Goal: Transaction & Acquisition: Purchase product/service

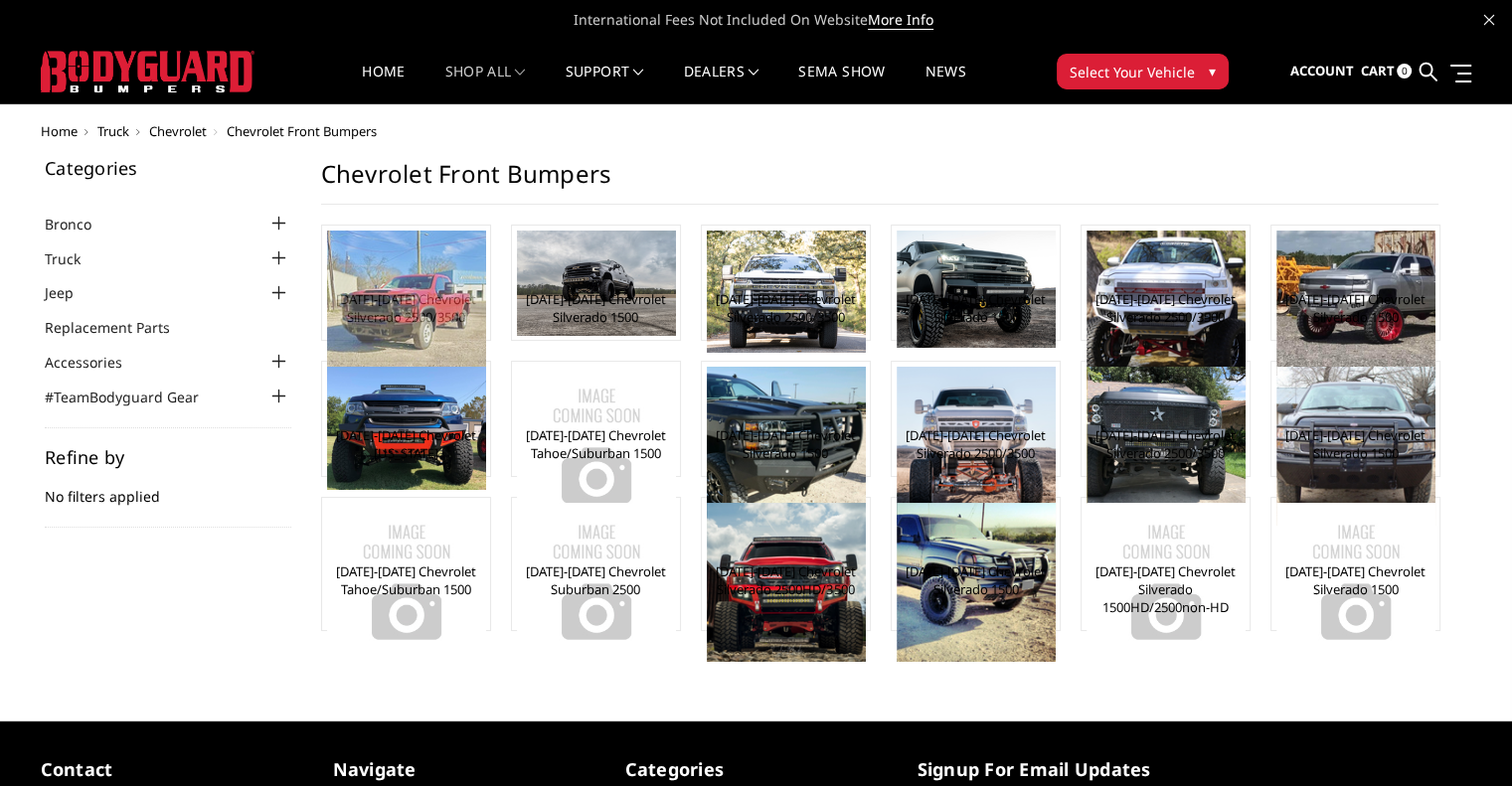
click at [393, 245] on img at bounding box center [406, 315] width 159 height 168
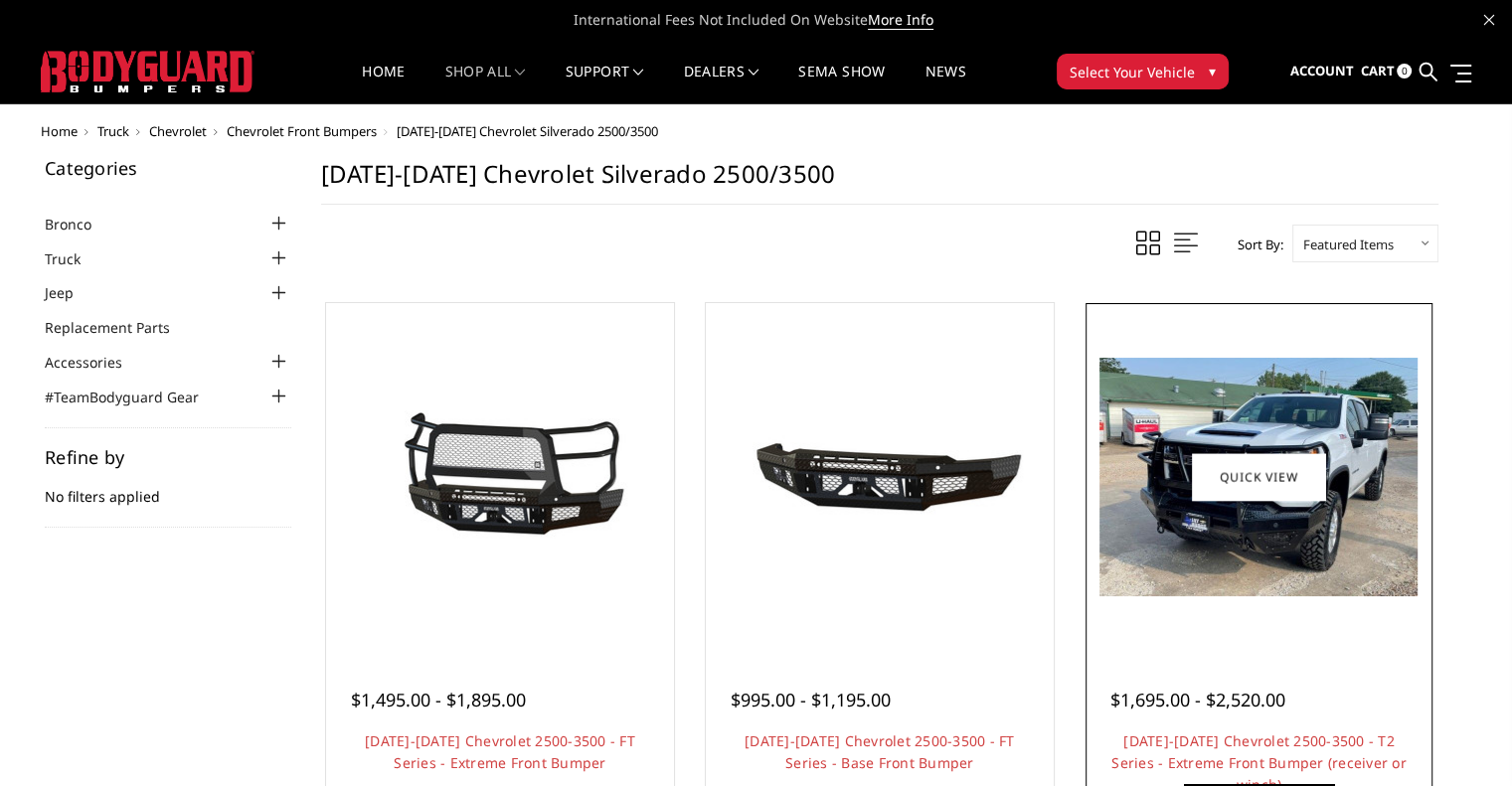
click at [1312, 395] on img at bounding box center [1258, 477] width 318 height 239
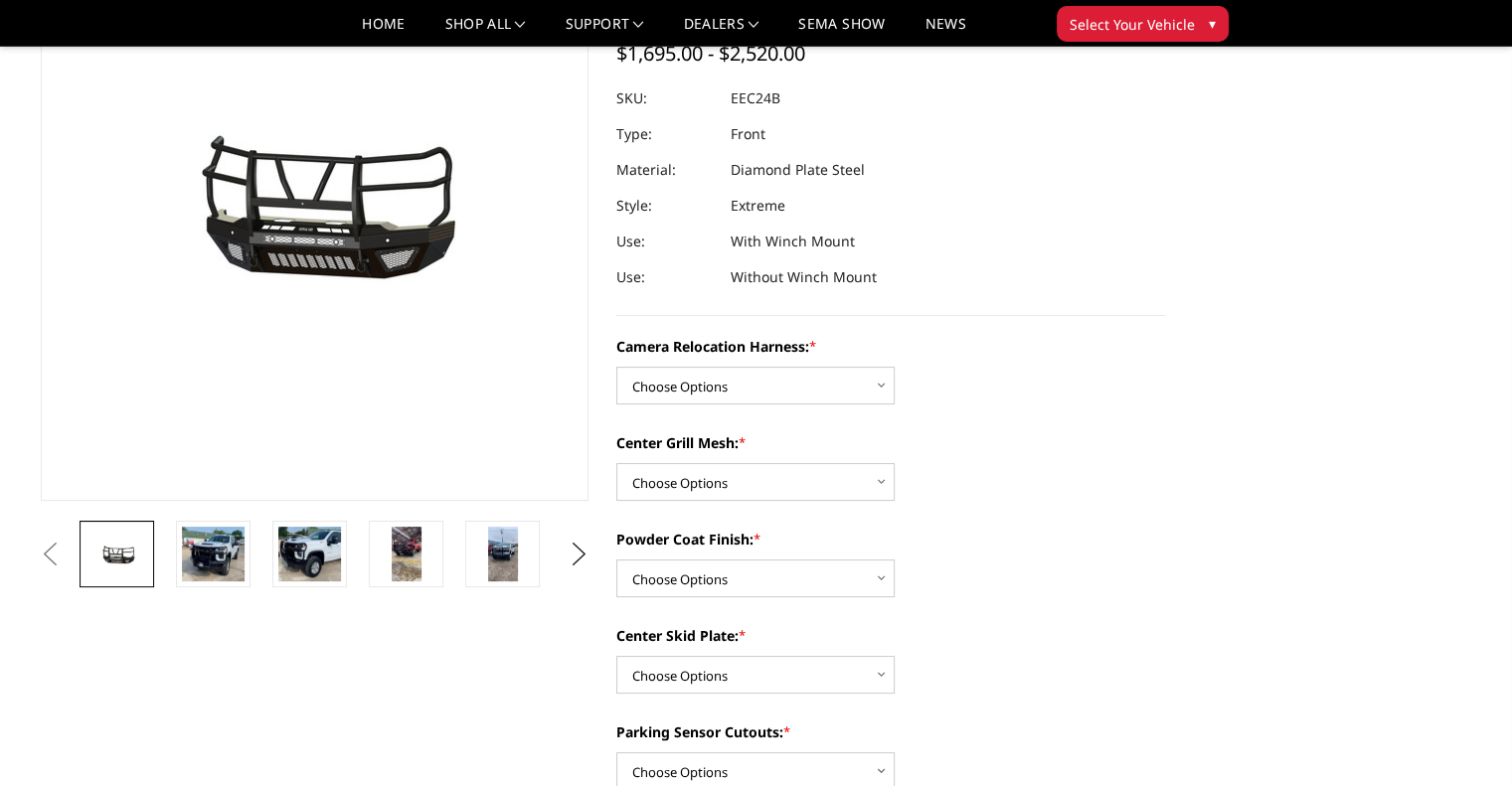
scroll to position [199, 0]
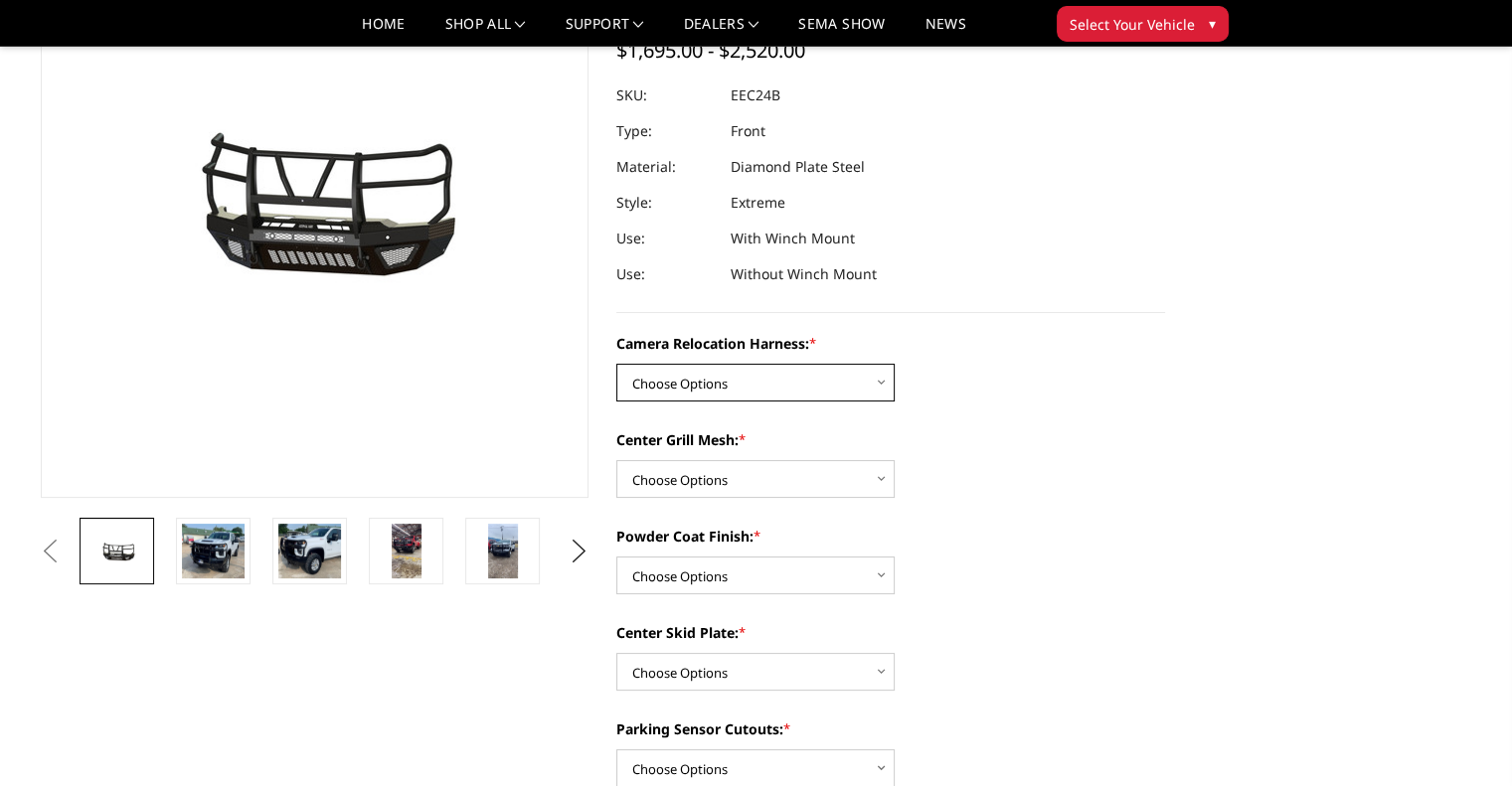
click at [765, 389] on select "Choose Options Without camera harness With camera harness" at bounding box center [755, 383] width 278 height 38
select select "3732"
click at [617, 364] on select "Choose Options Without camera harness With camera harness" at bounding box center [755, 383] width 278 height 38
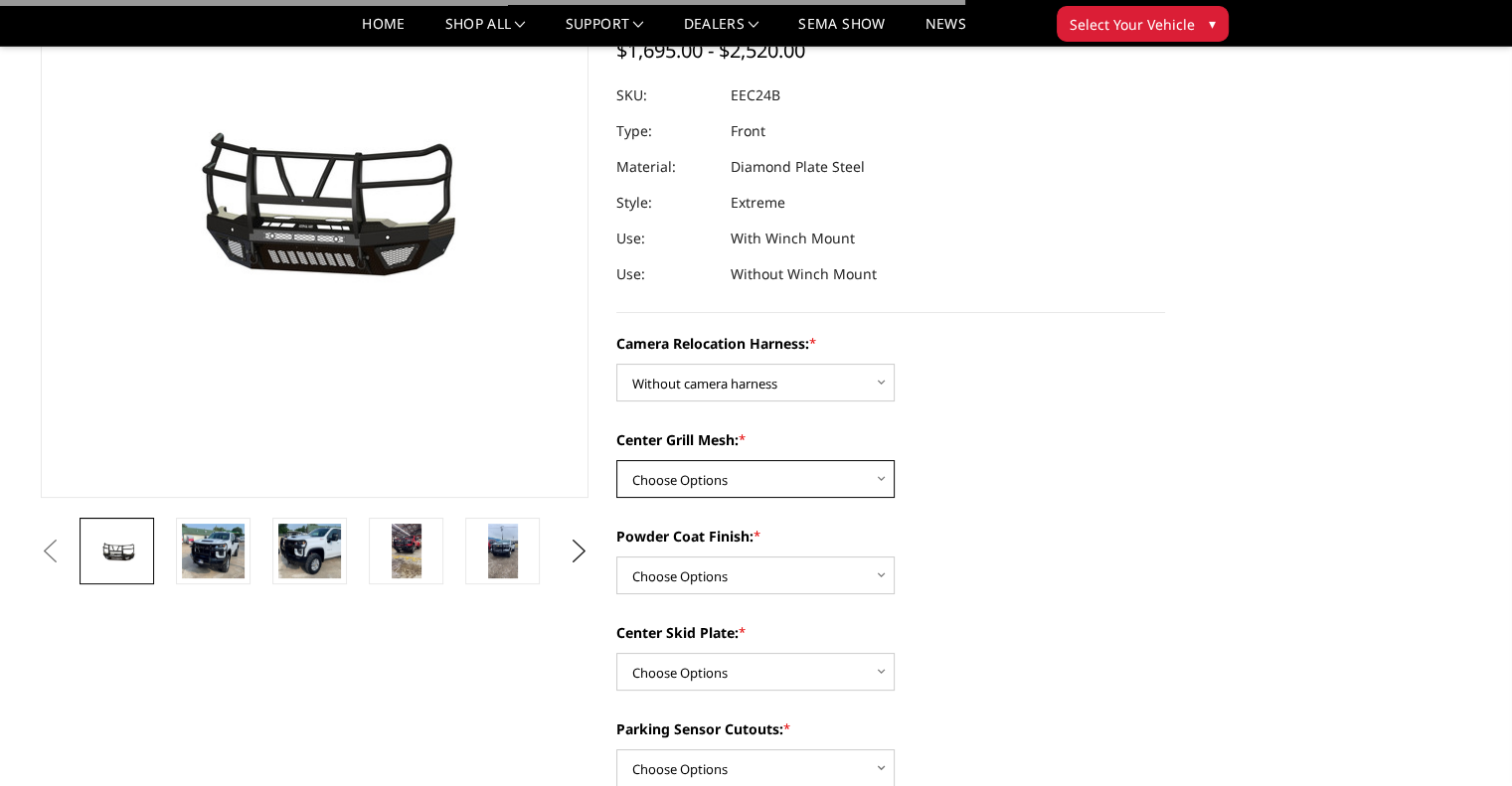
click at [812, 486] on select "Choose Options Without expanded metal With expanded metal" at bounding box center [755, 479] width 278 height 38
select select "3729"
click at [617, 460] on select "Choose Options Without expanded metal With expanded metal" at bounding box center [755, 479] width 278 height 38
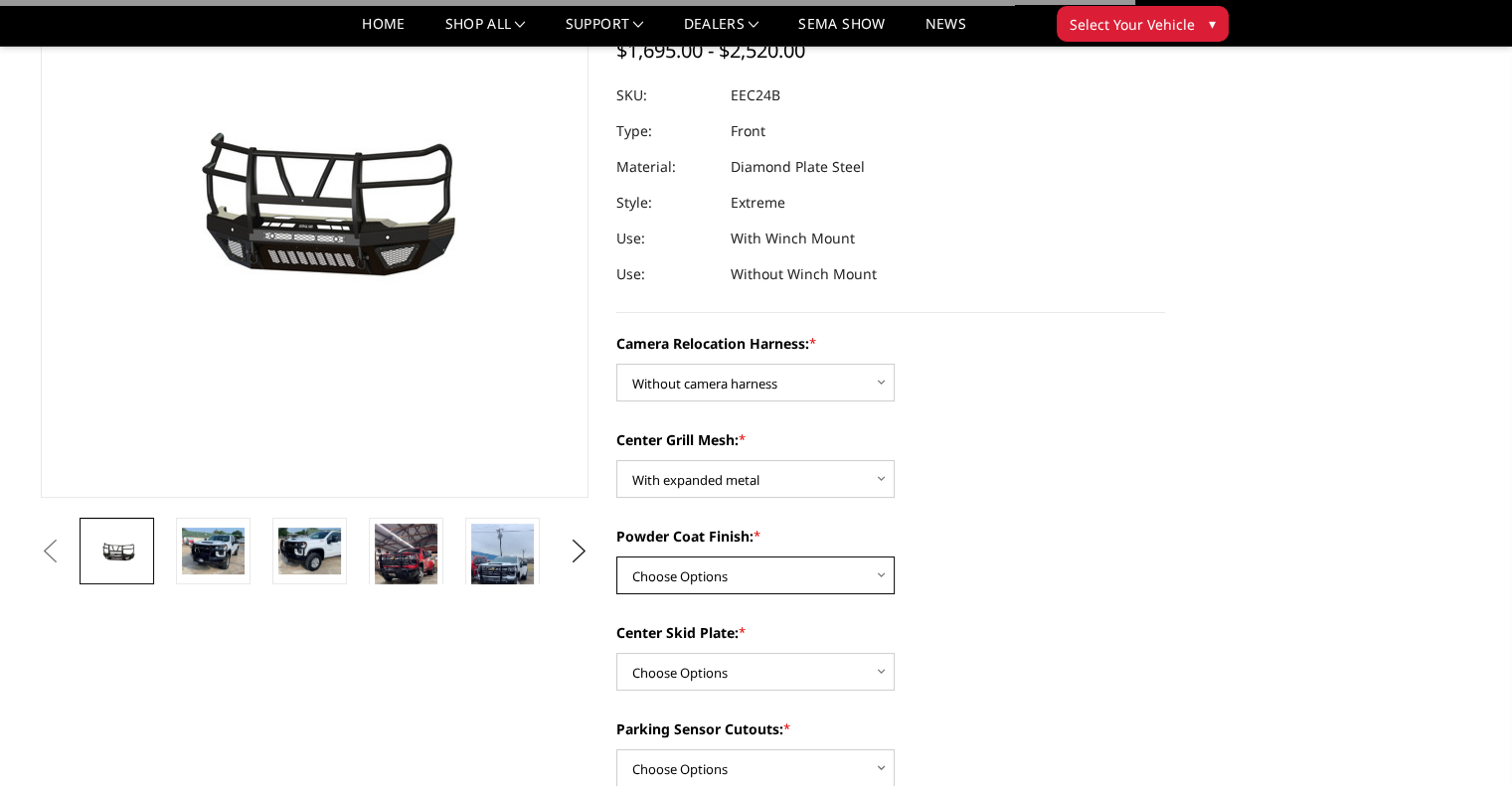
click at [813, 579] on select "Choose Options Textured Black Powder Coat Gloss Black Powder Coat Bare Metal" at bounding box center [755, 576] width 278 height 38
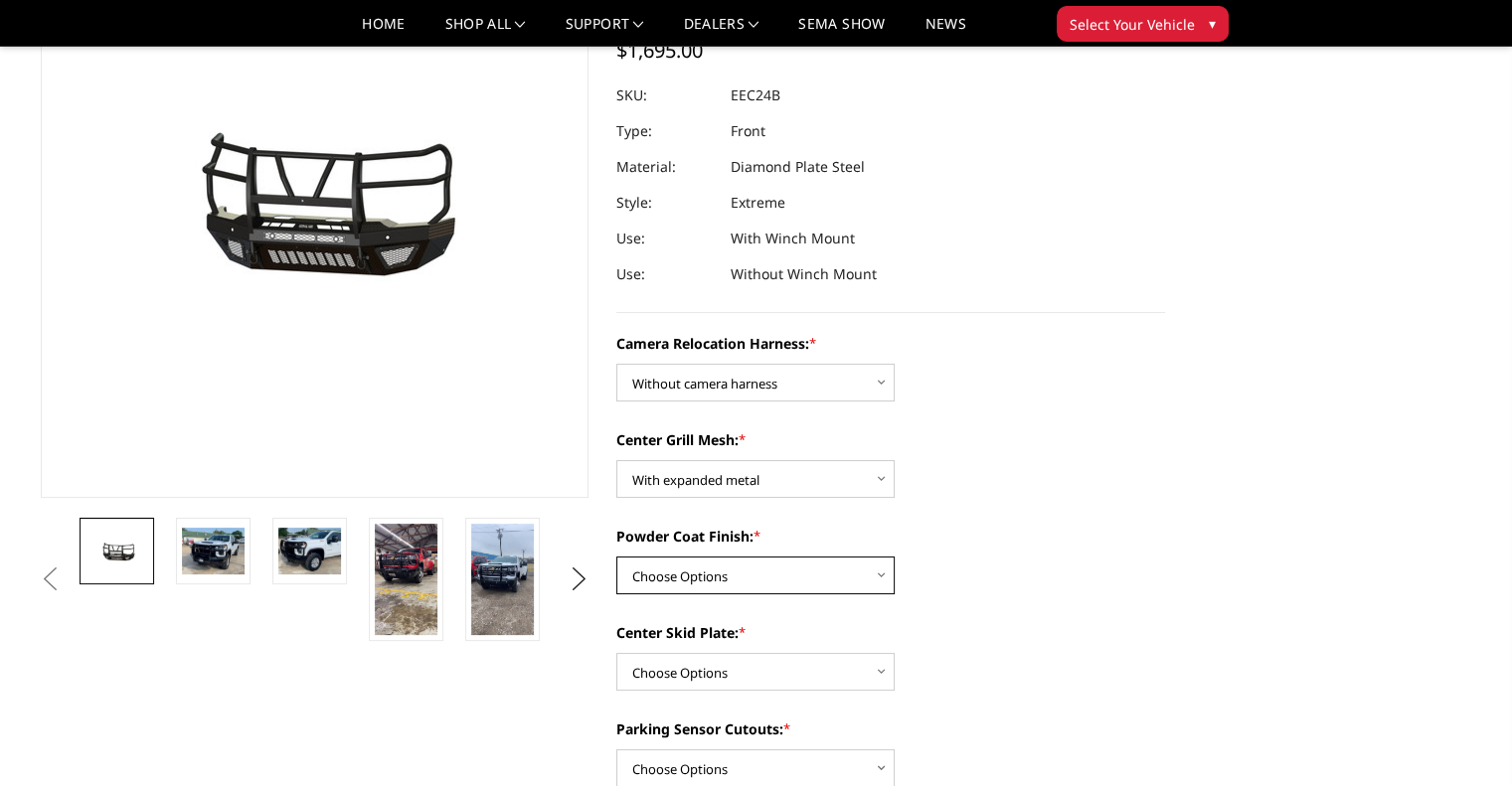
select select "3727"
click at [617, 557] on select "Choose Options Textured Black Powder Coat Gloss Black Powder Coat Bare Metal" at bounding box center [755, 576] width 278 height 38
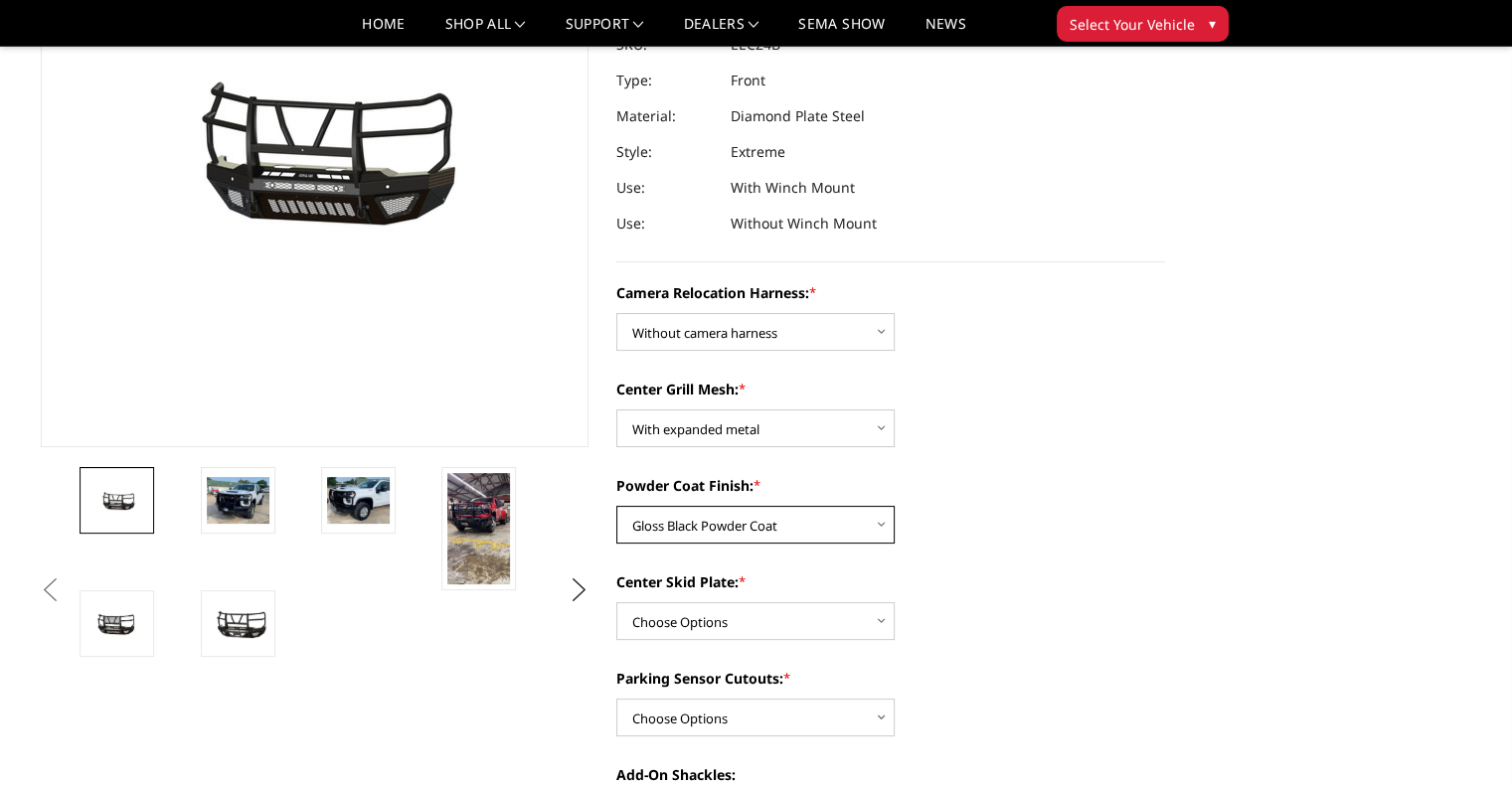
scroll to position [298, 0]
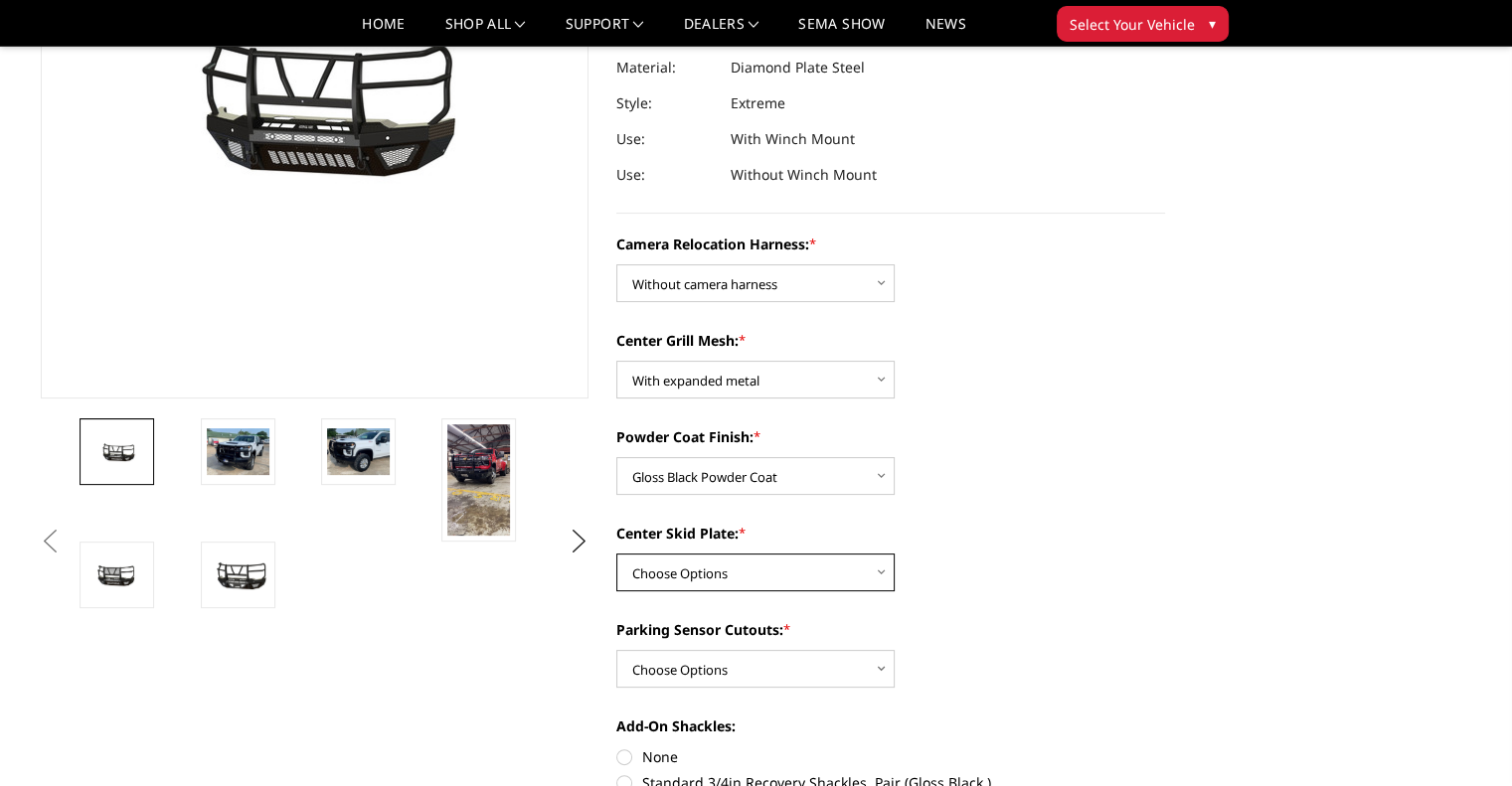
click at [811, 575] on select "Choose Options Winch Mount Skid Plate Standard Skid Plate (included) 2" Receive…" at bounding box center [755, 573] width 278 height 38
select select "3723"
click at [617, 554] on select "Choose Options Winch Mount Skid Plate Standard Skid Plate (included) 2" Receive…" at bounding box center [755, 573] width 278 height 38
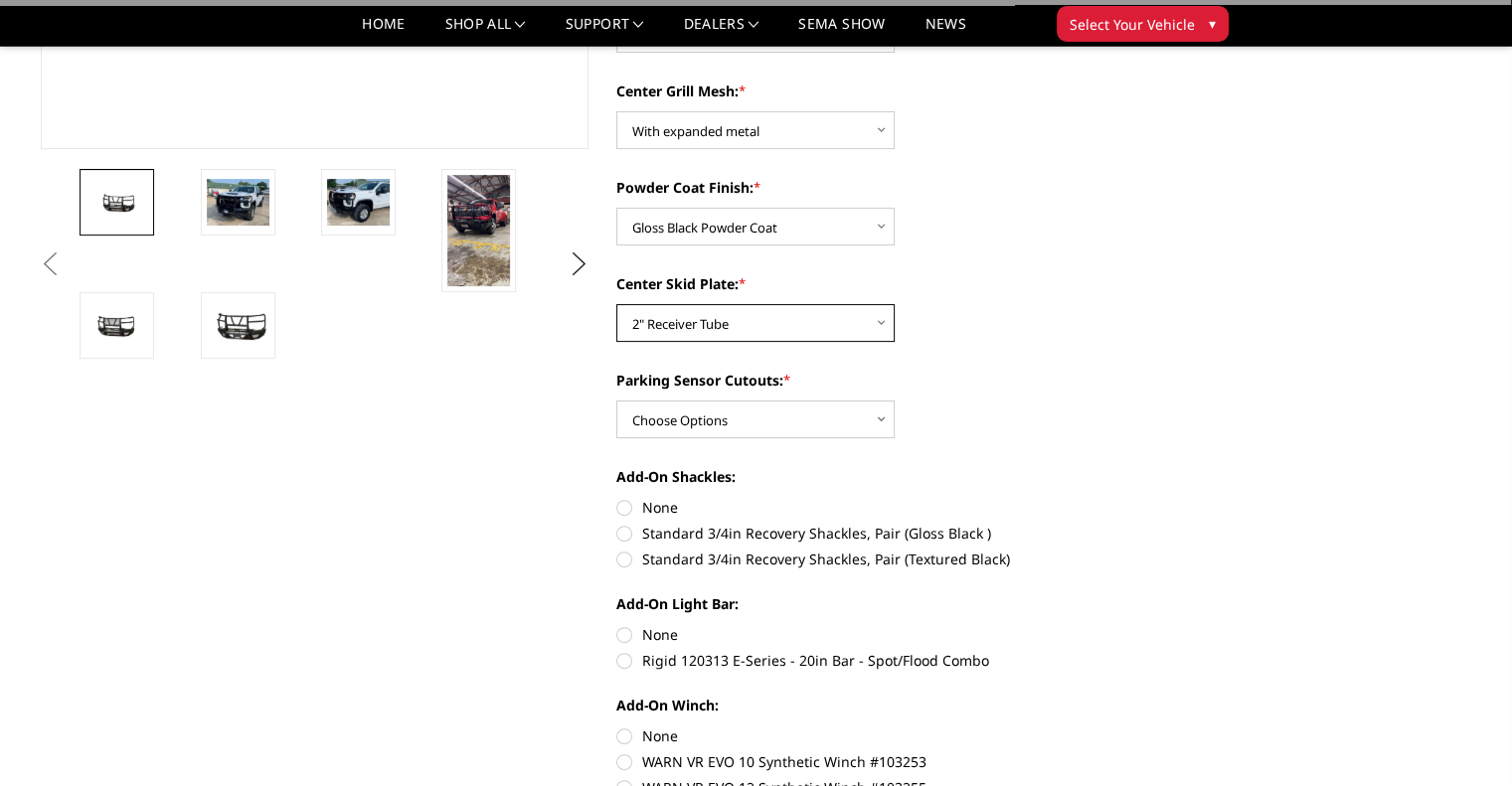
scroll to position [597, 0]
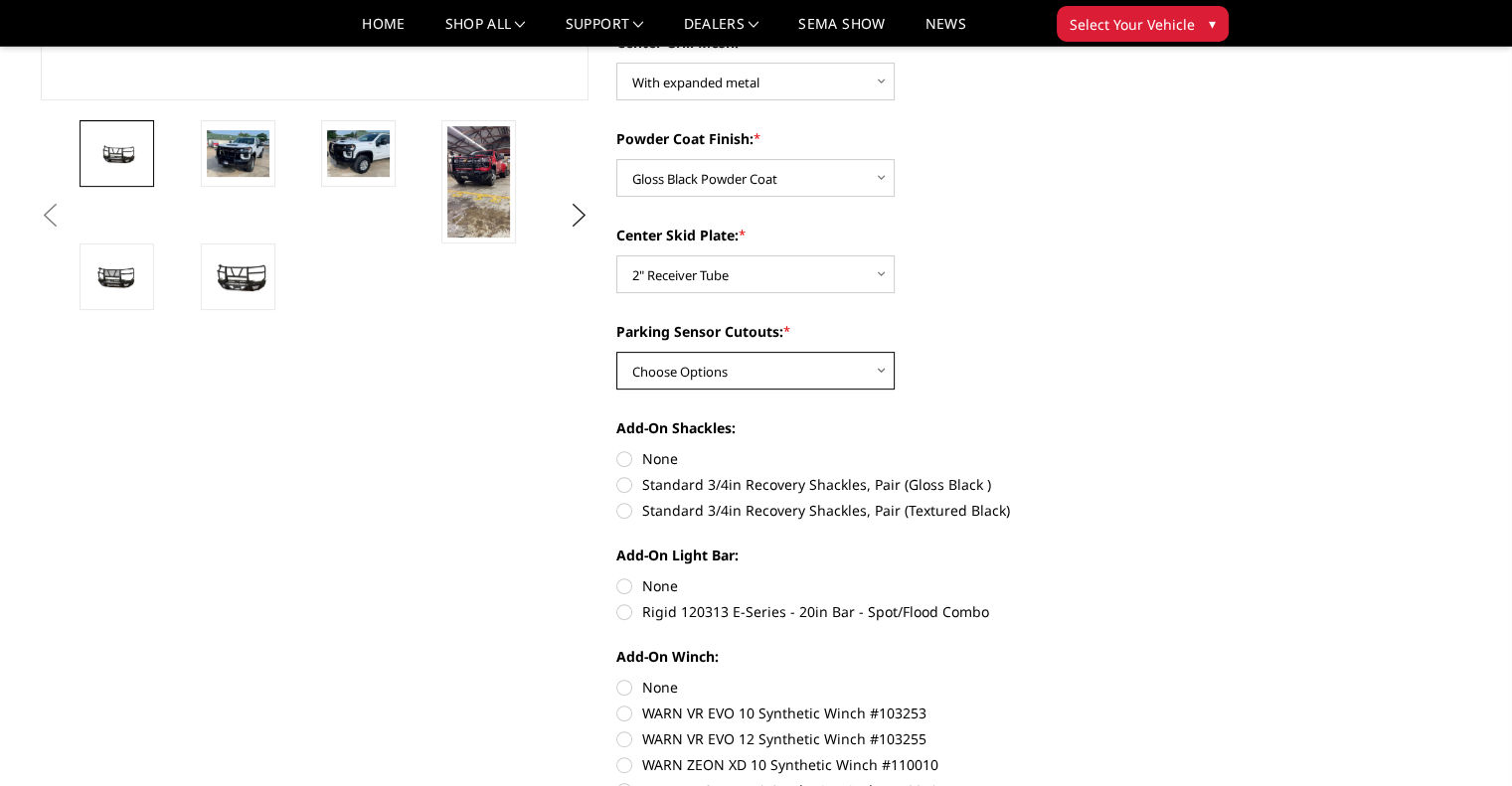
click at [795, 366] on select "Choose Options Yes - With Parking Sensor Cutouts" at bounding box center [755, 371] width 278 height 38
select select "3722"
click at [617, 352] on select "Choose Options Yes - With Parking Sensor Cutouts" at bounding box center [755, 371] width 278 height 38
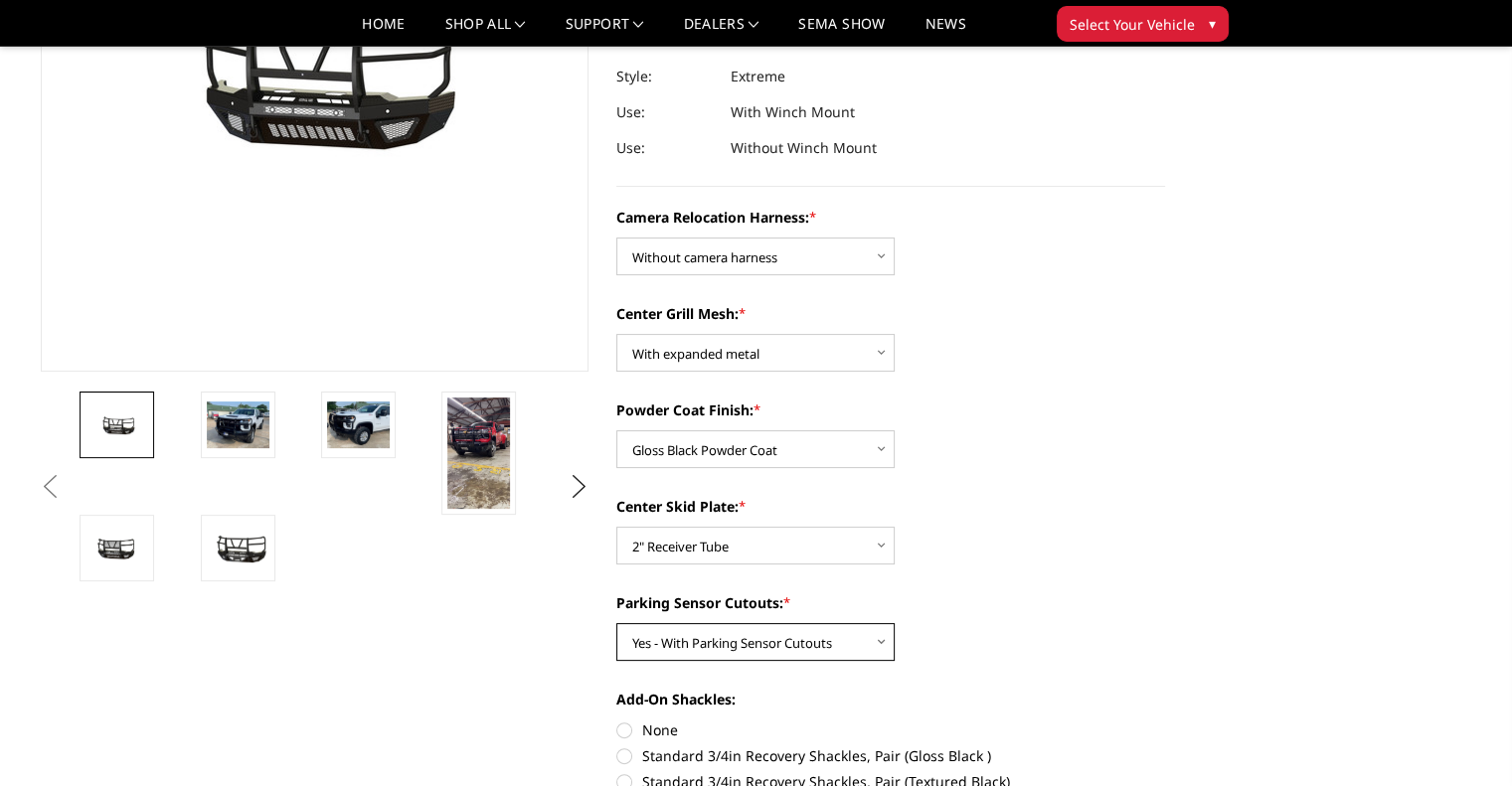
scroll to position [298, 0]
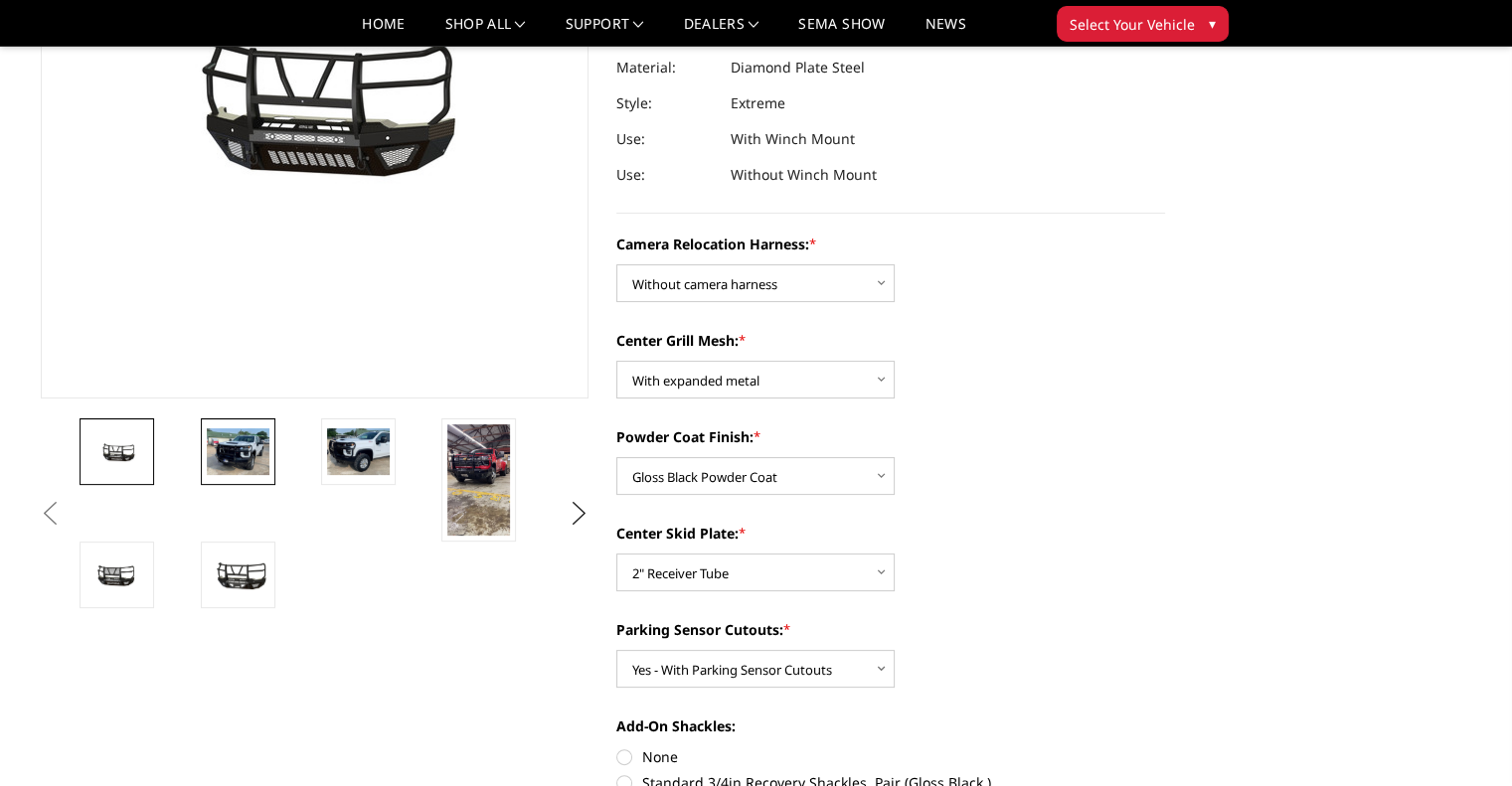
click at [232, 447] on img at bounding box center [238, 451] width 63 height 47
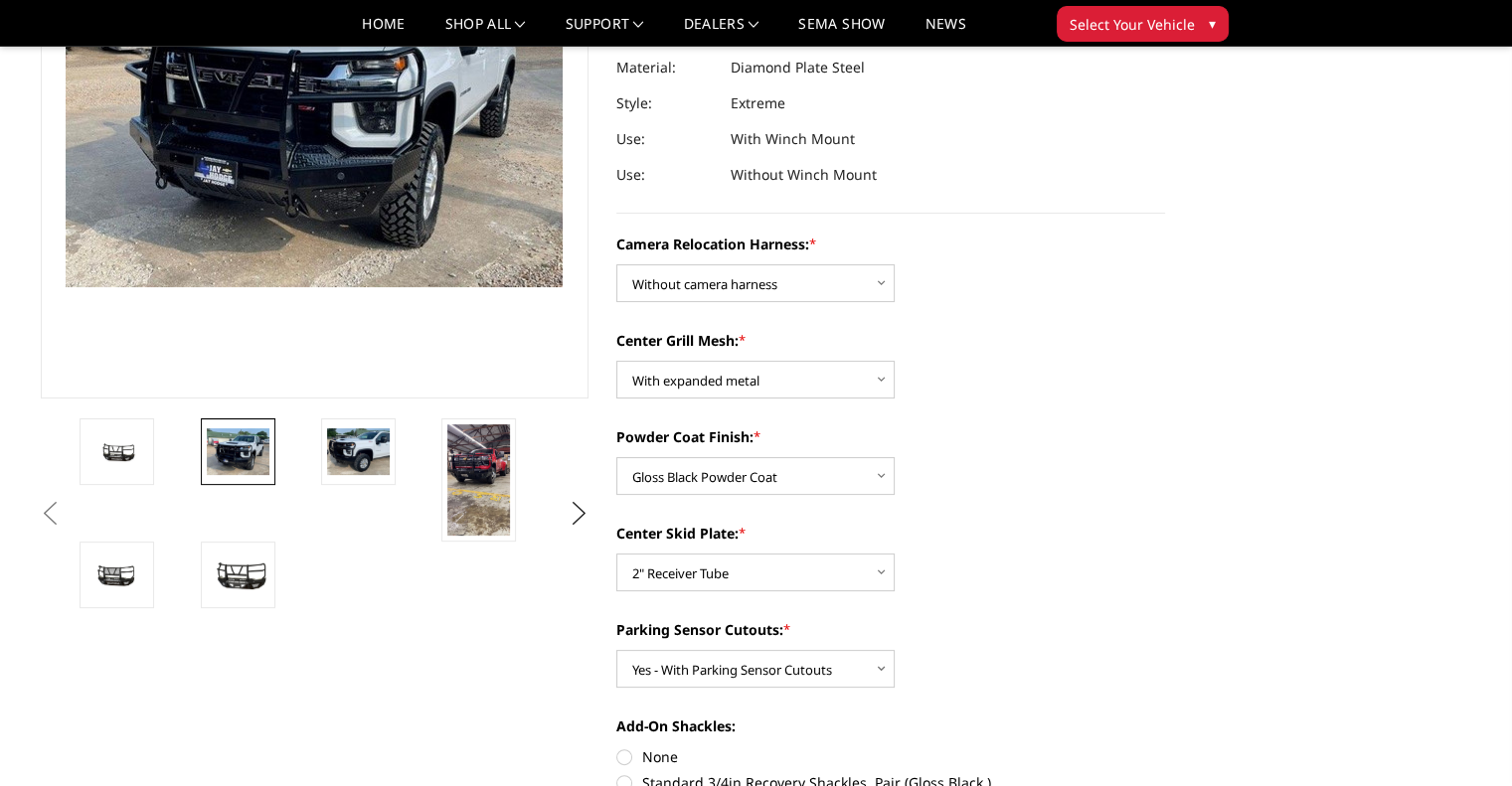
scroll to position [228, 0]
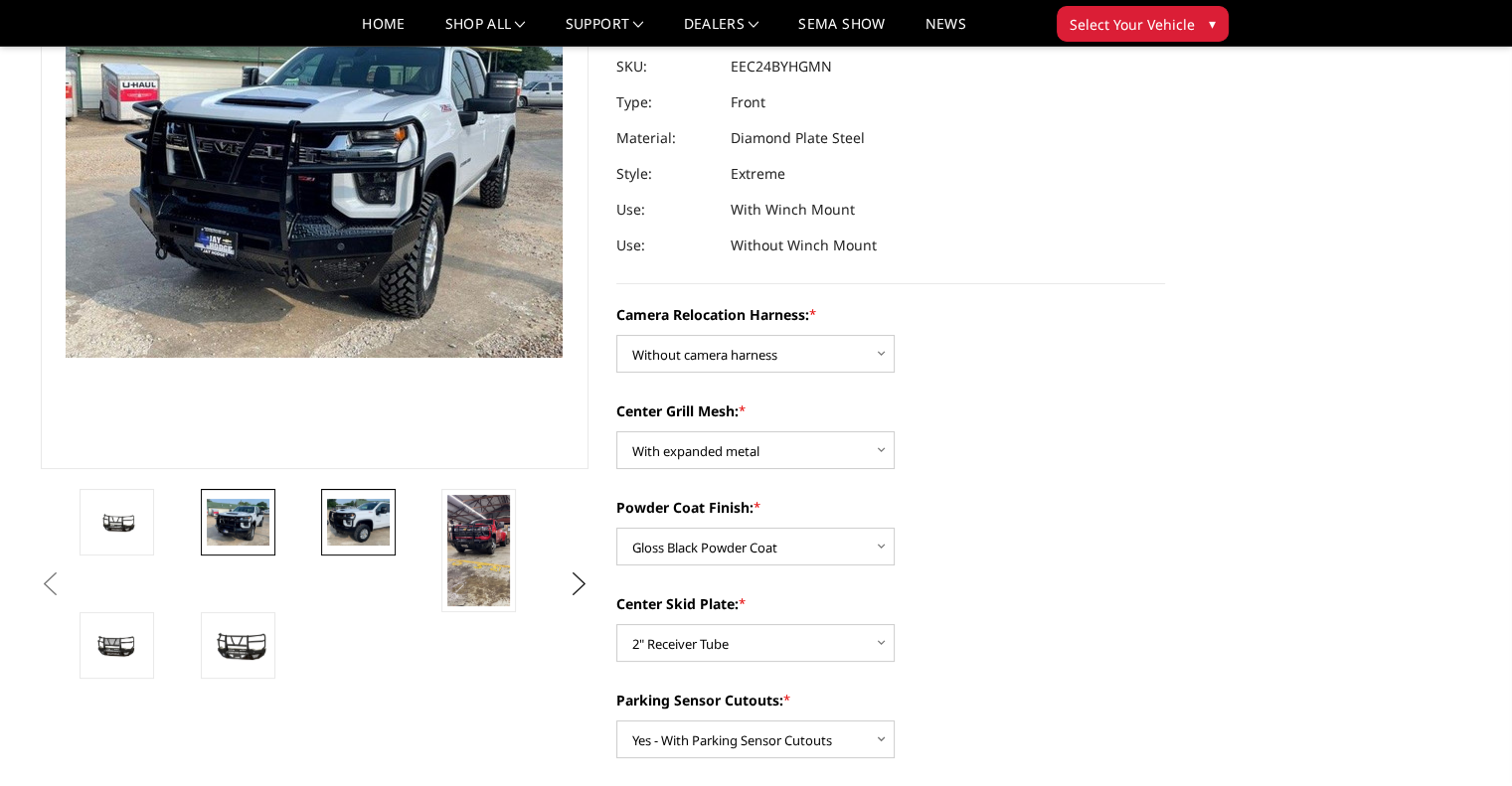
click at [362, 505] on img at bounding box center [358, 522] width 63 height 47
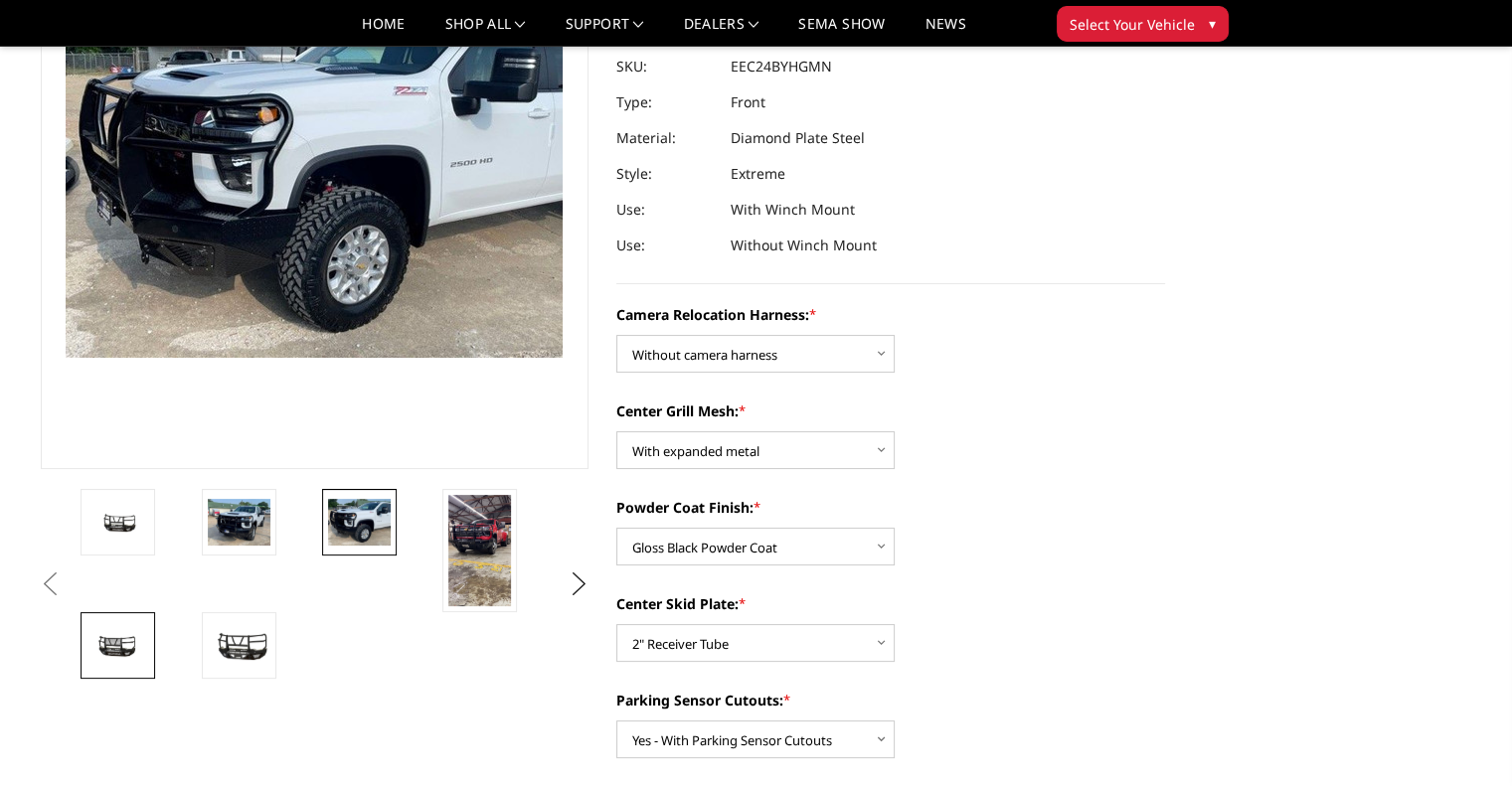
click at [109, 642] on img at bounding box center [118, 646] width 63 height 33
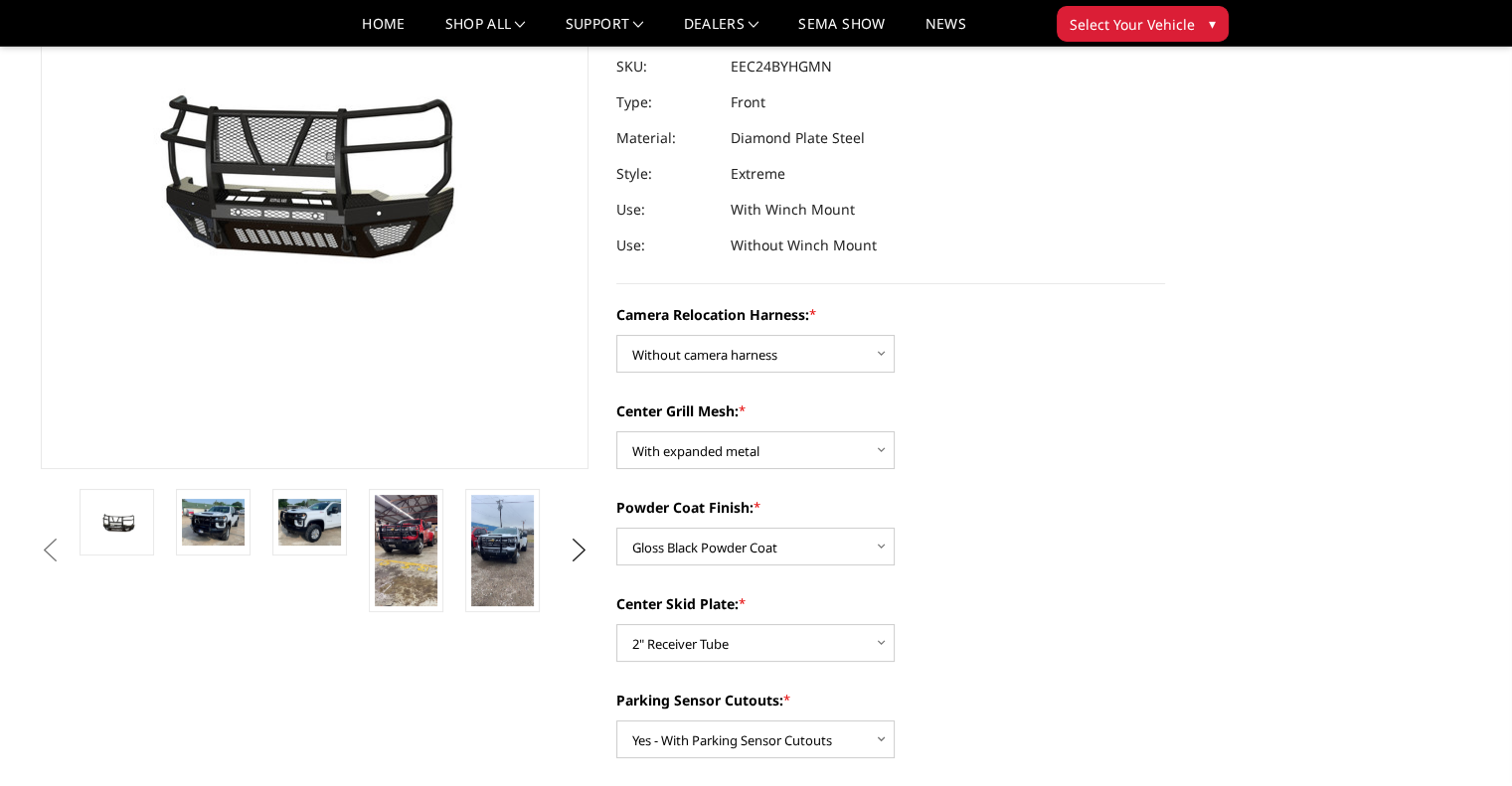
scroll to position [284, 0]
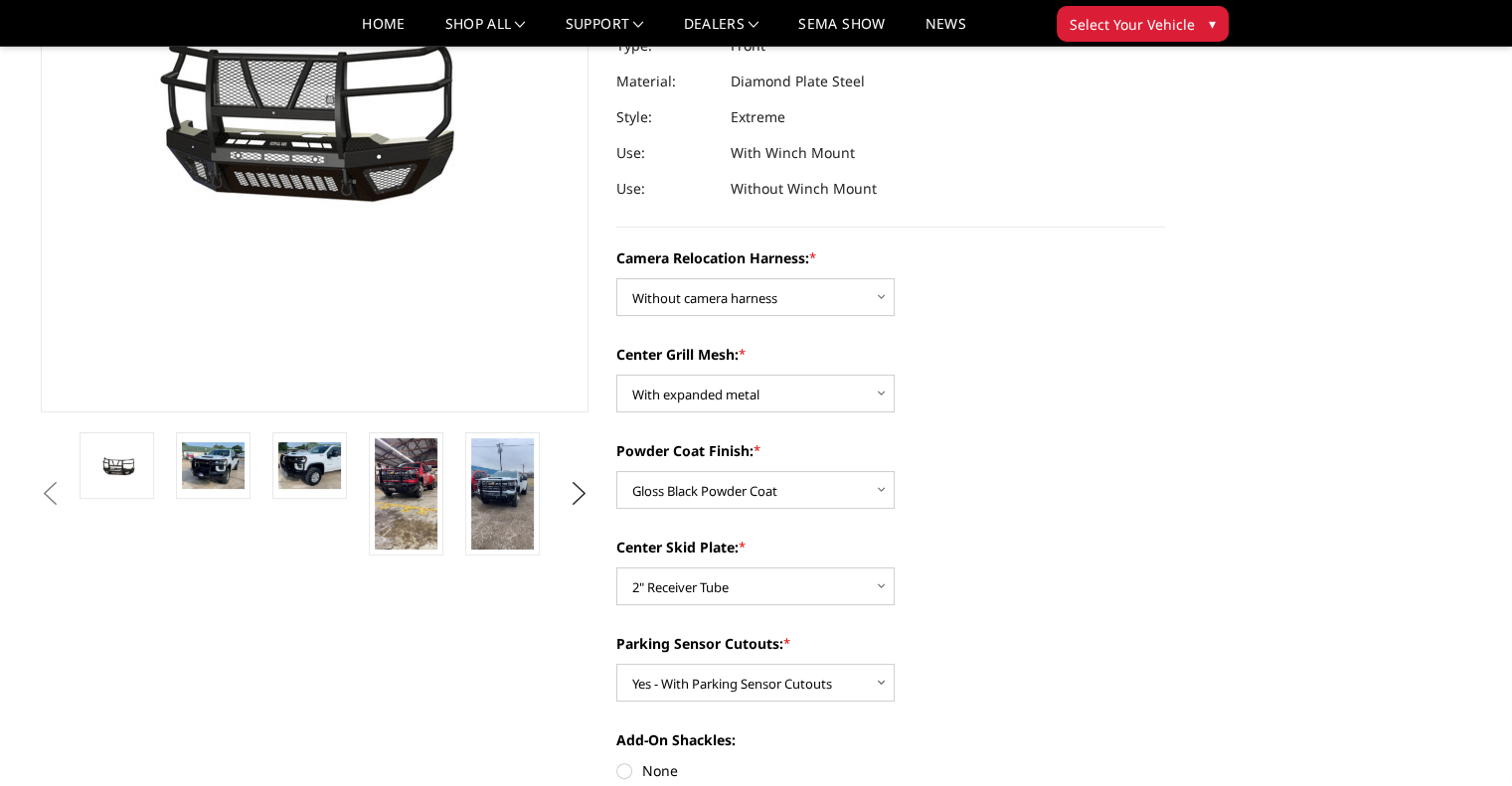
click at [253, 114] on img at bounding box center [394, 115] width 1272 height 666
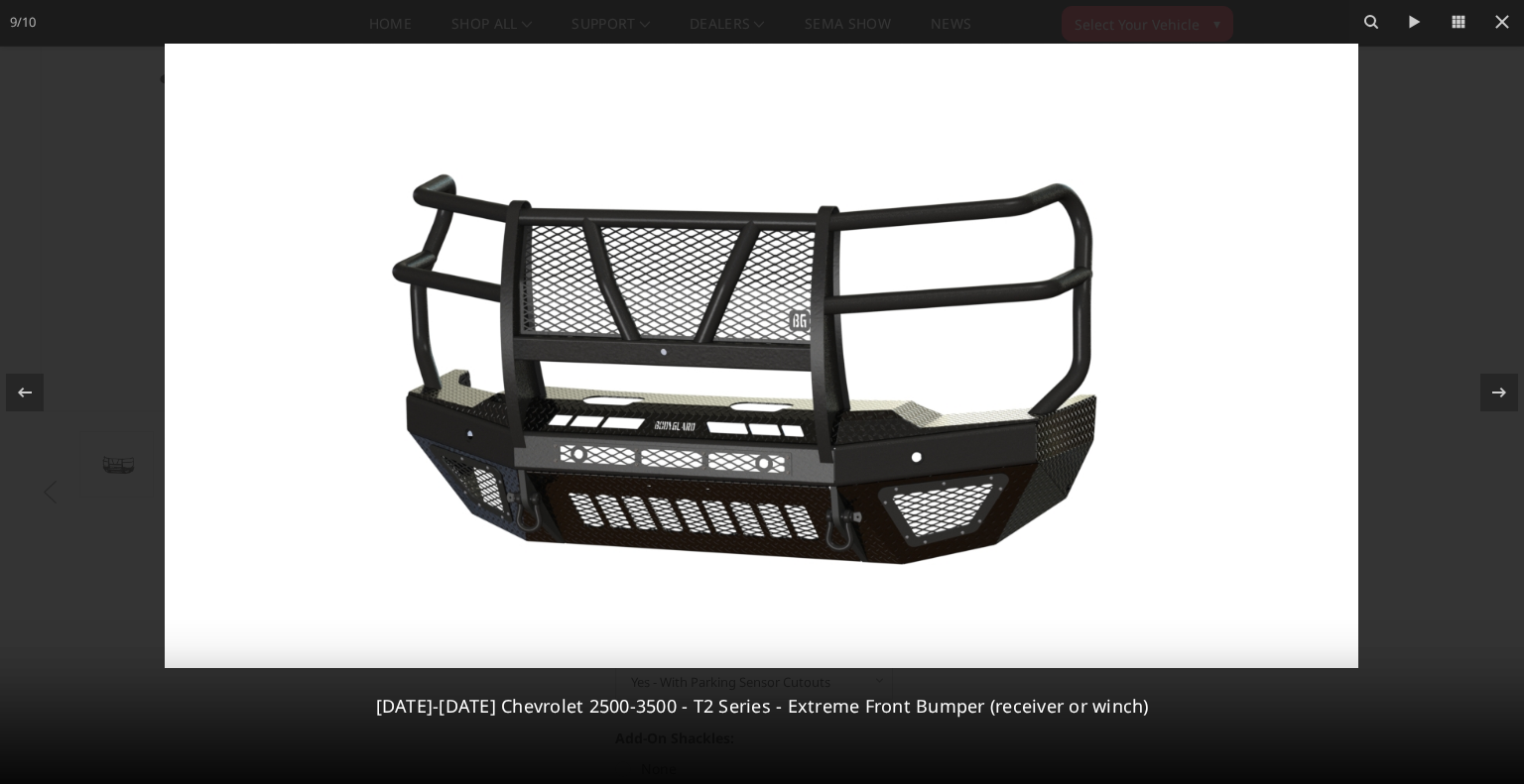
click at [647, 360] on img at bounding box center [762, 356] width 1194 height 625
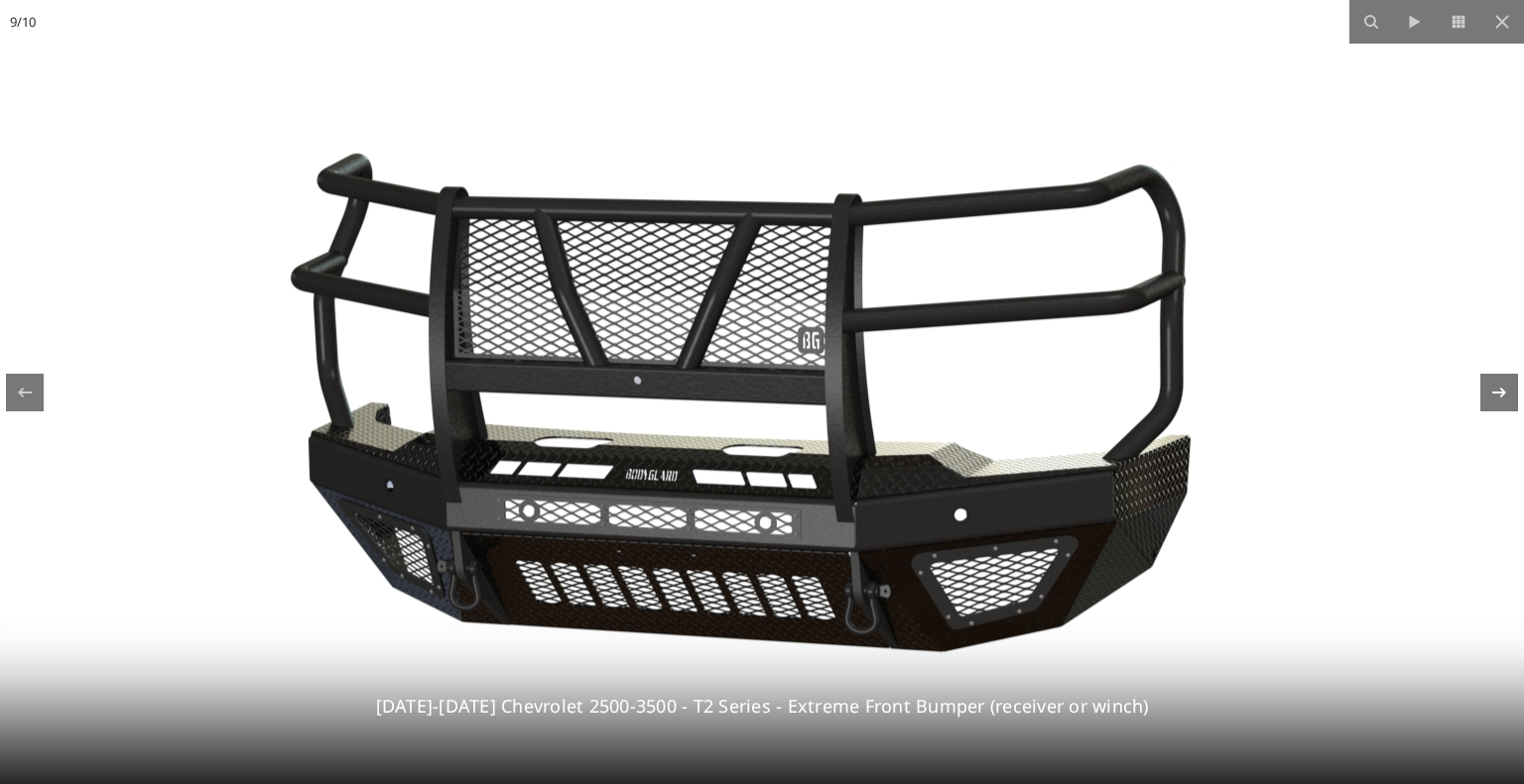
click at [1488, 399] on icon at bounding box center [1499, 392] width 24 height 24
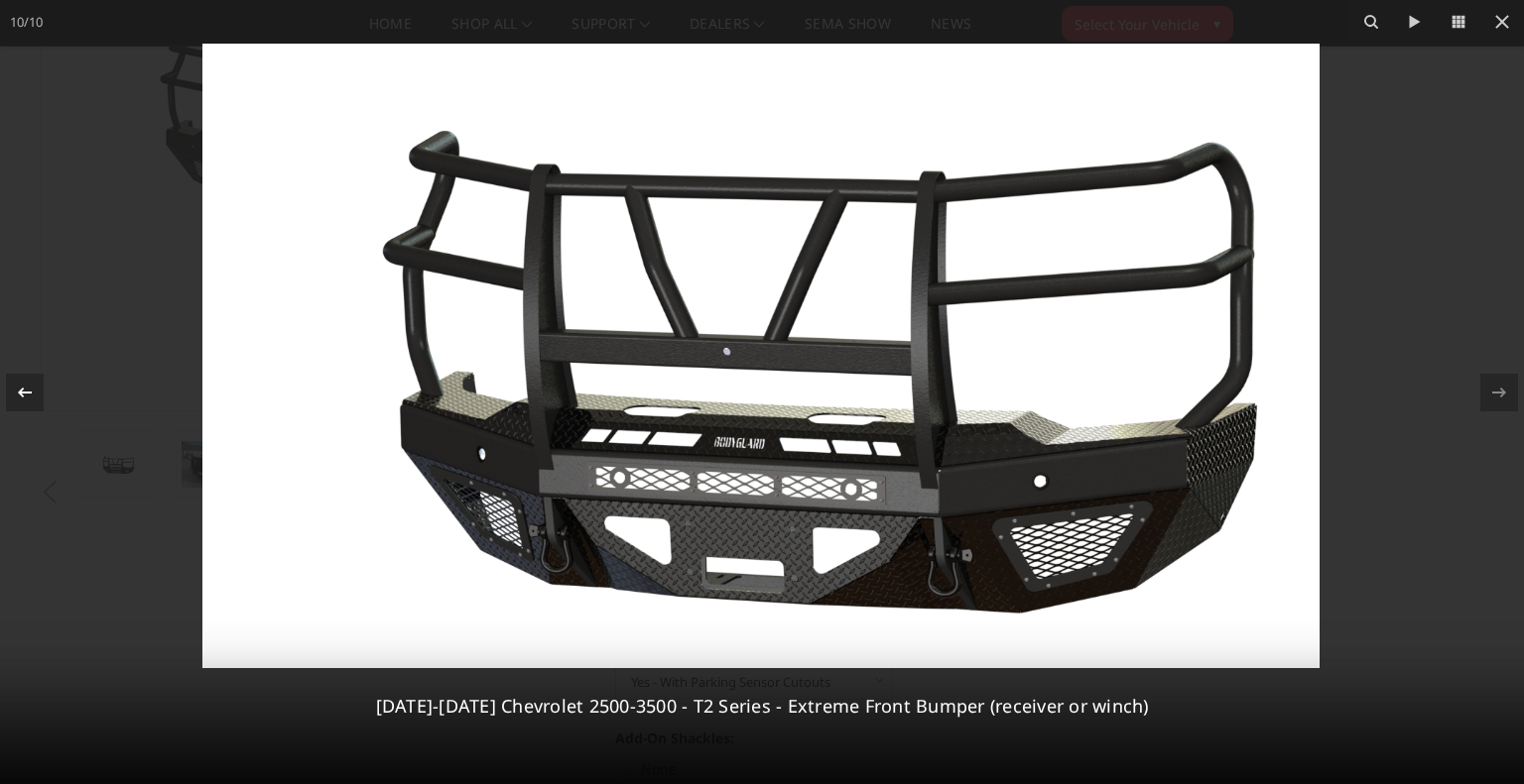
click at [27, 395] on icon at bounding box center [25, 392] width 24 height 24
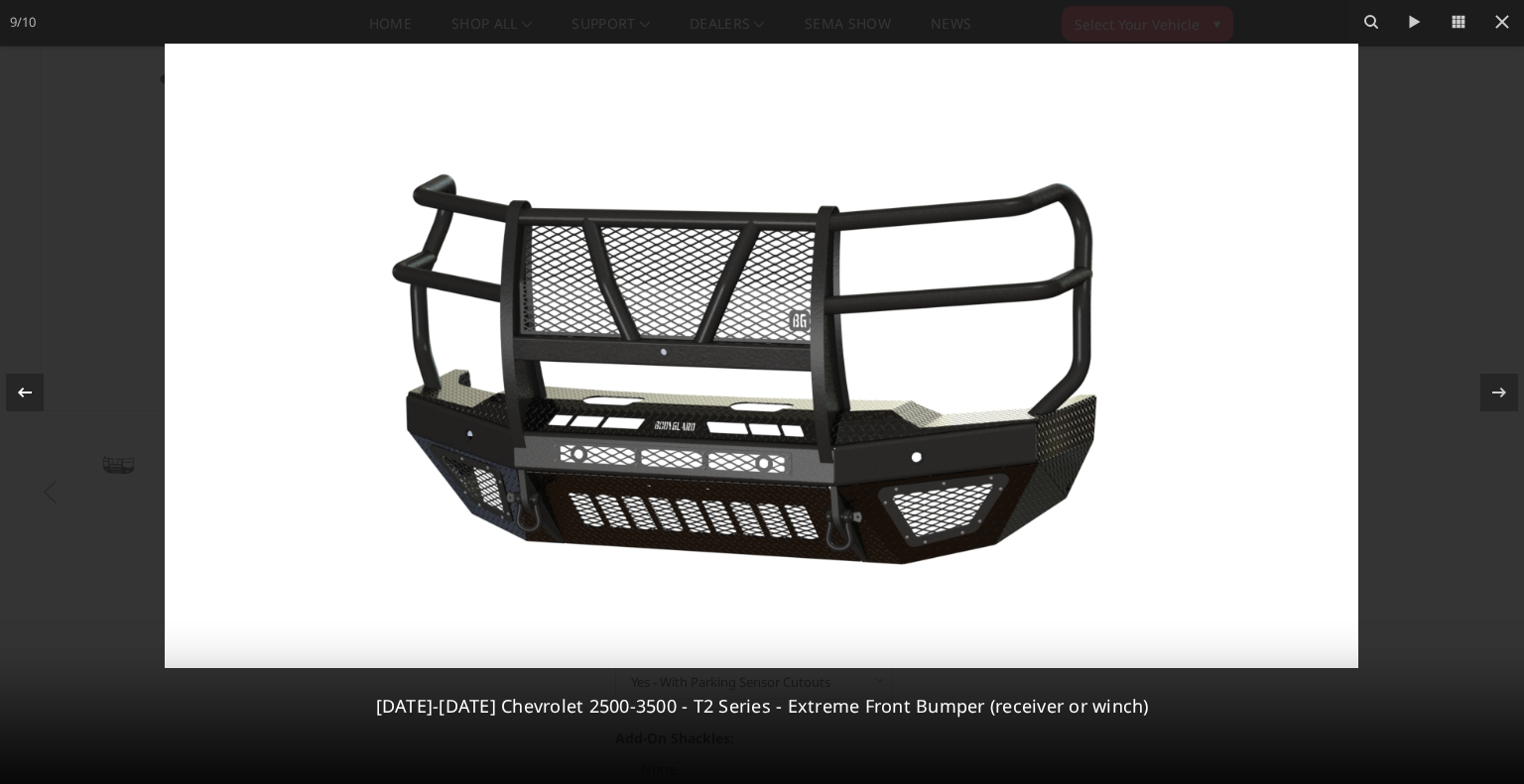
click at [27, 395] on icon at bounding box center [25, 392] width 24 height 24
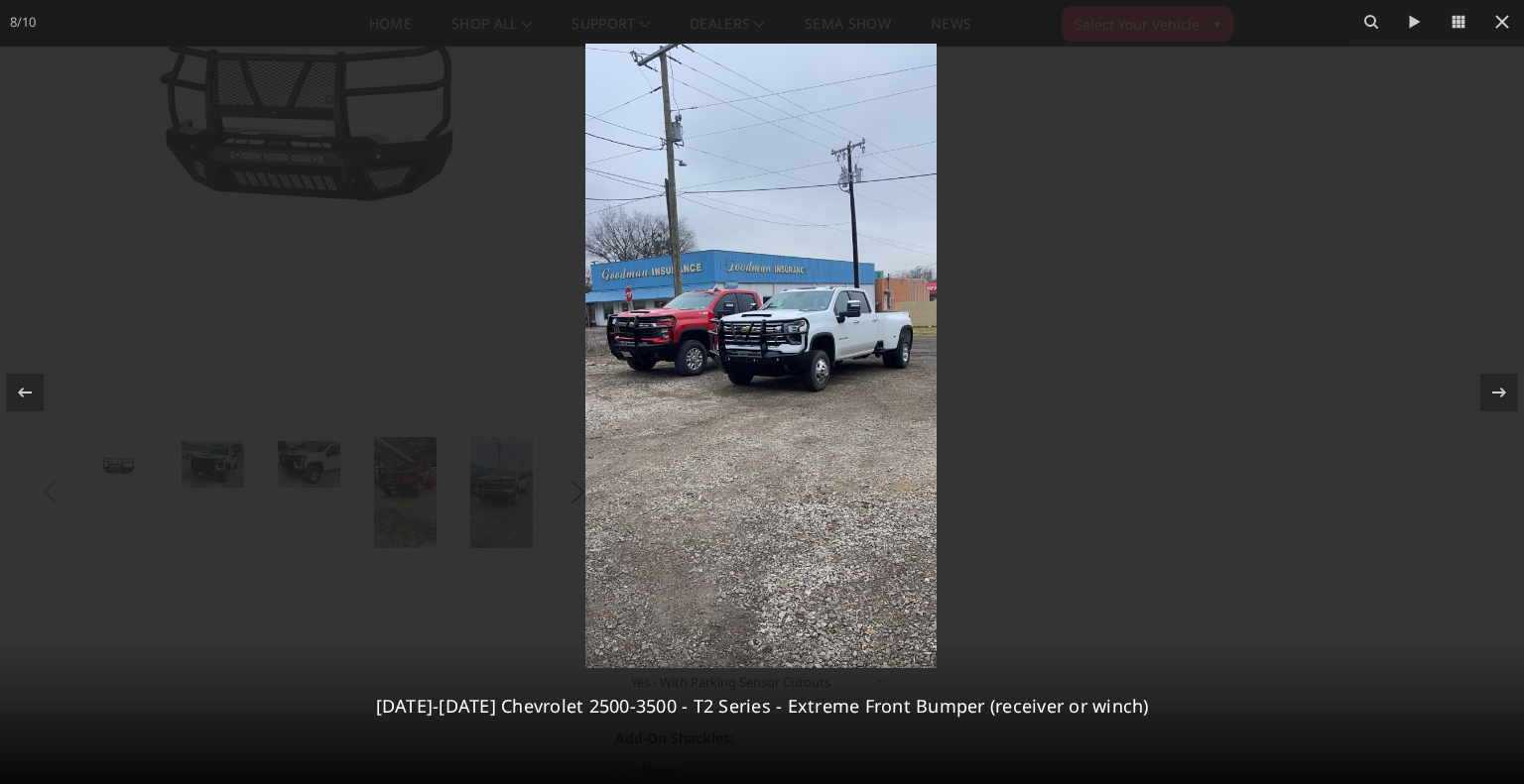
click at [729, 312] on img at bounding box center [761, 356] width 351 height 625
click at [738, 326] on img at bounding box center [761, 356] width 351 height 625
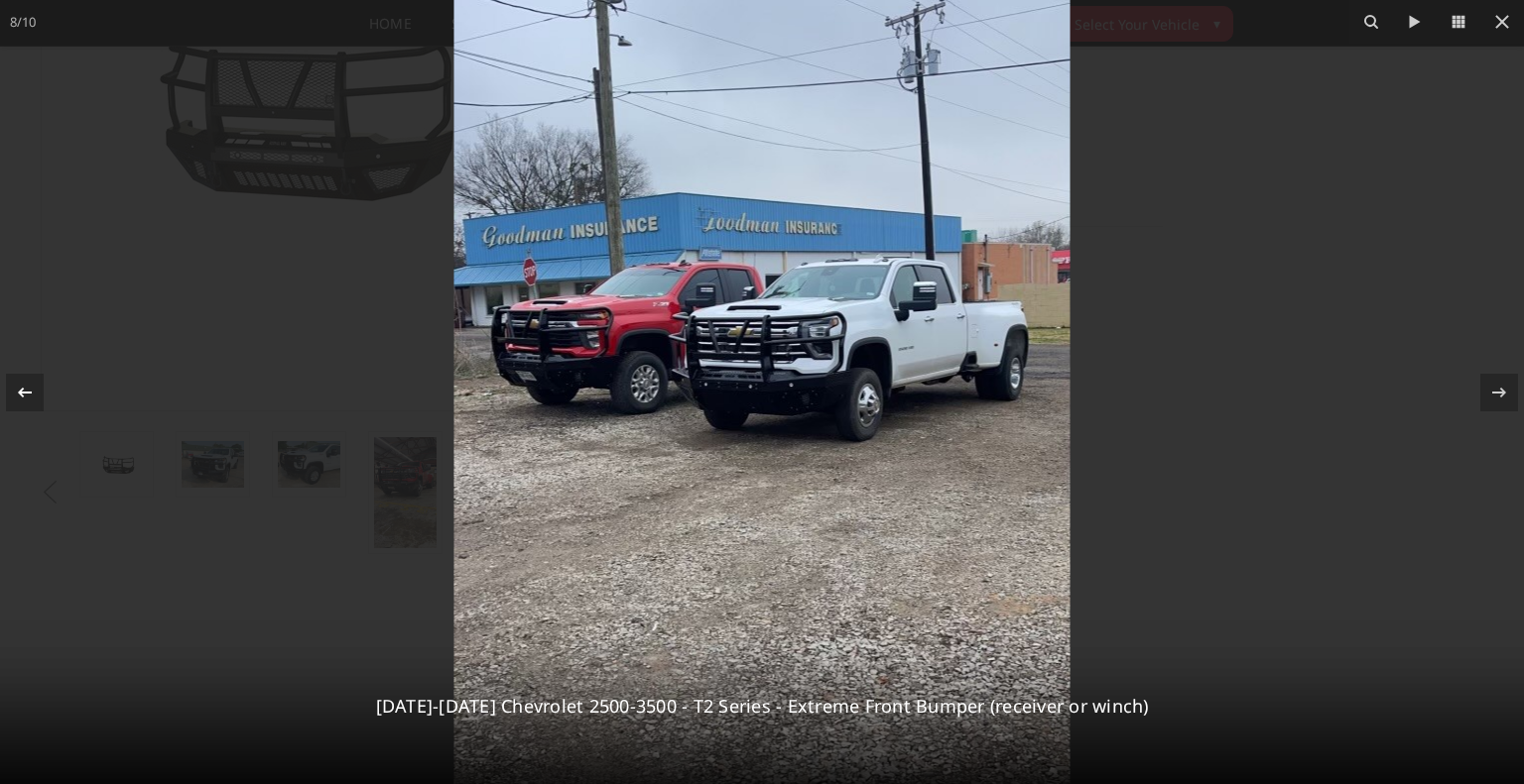
click at [26, 384] on icon at bounding box center [25, 392] width 24 height 24
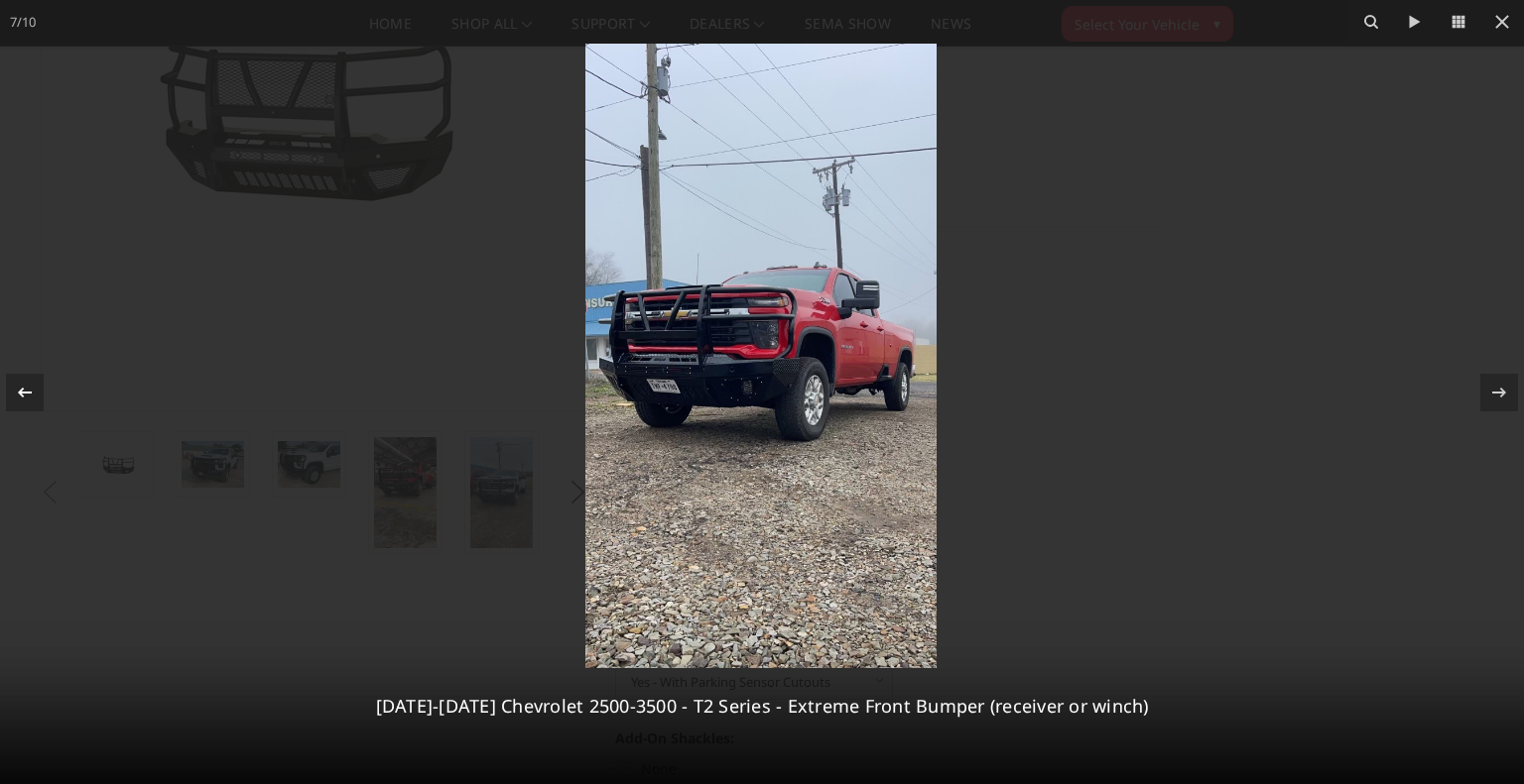
click at [26, 384] on icon at bounding box center [25, 392] width 24 height 24
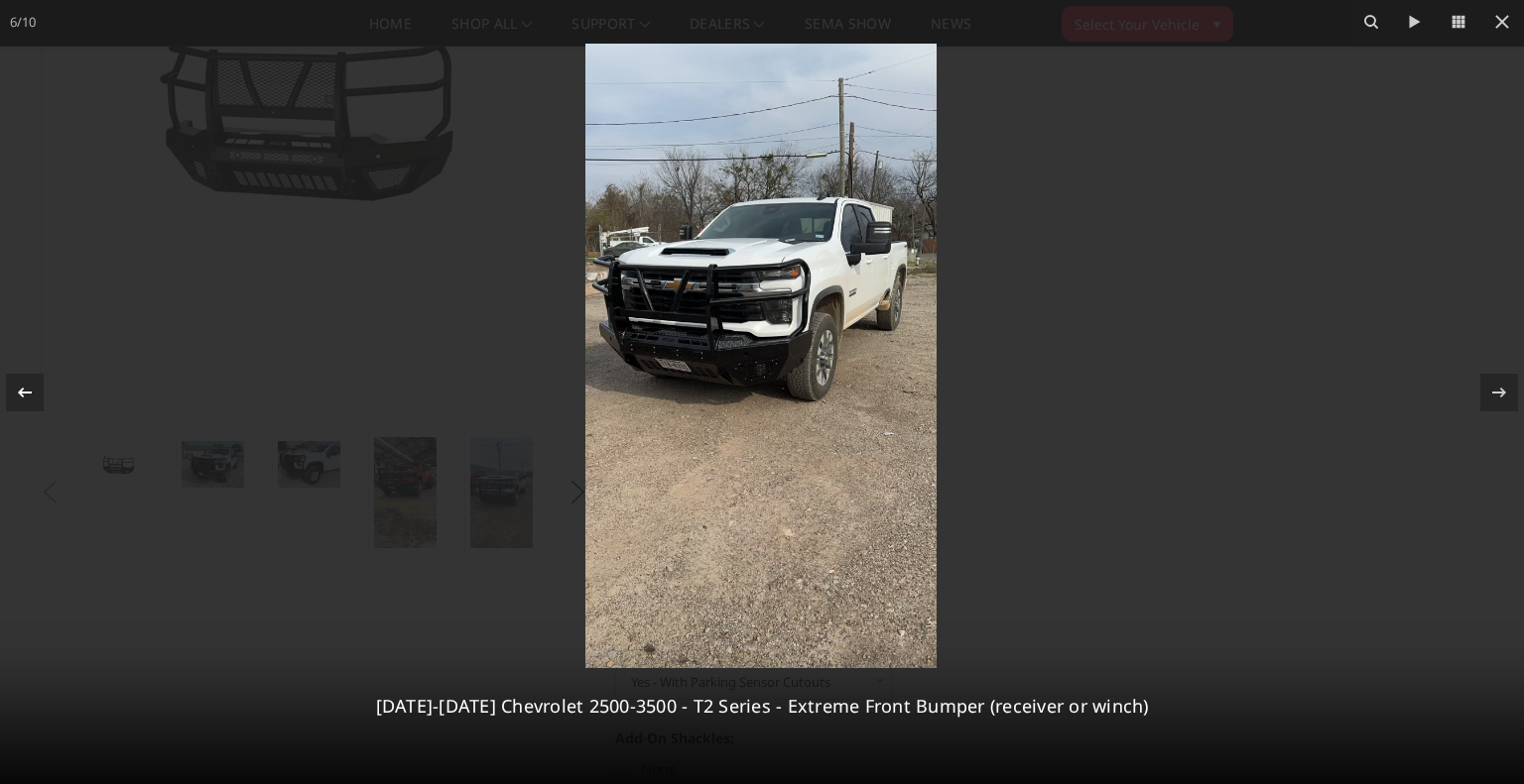
click at [26, 384] on icon at bounding box center [25, 392] width 24 height 24
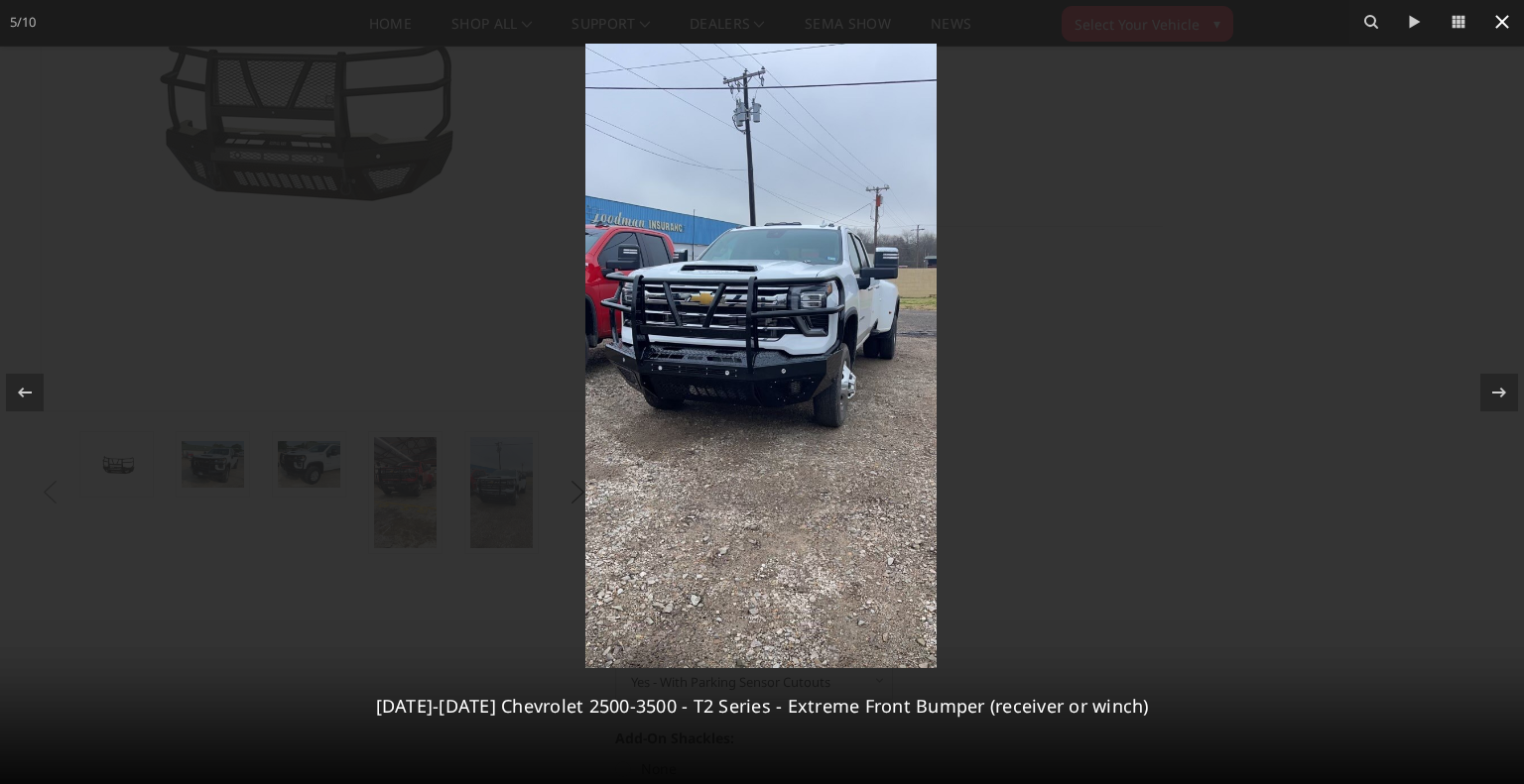
click at [1499, 26] on icon at bounding box center [1502, 22] width 24 height 24
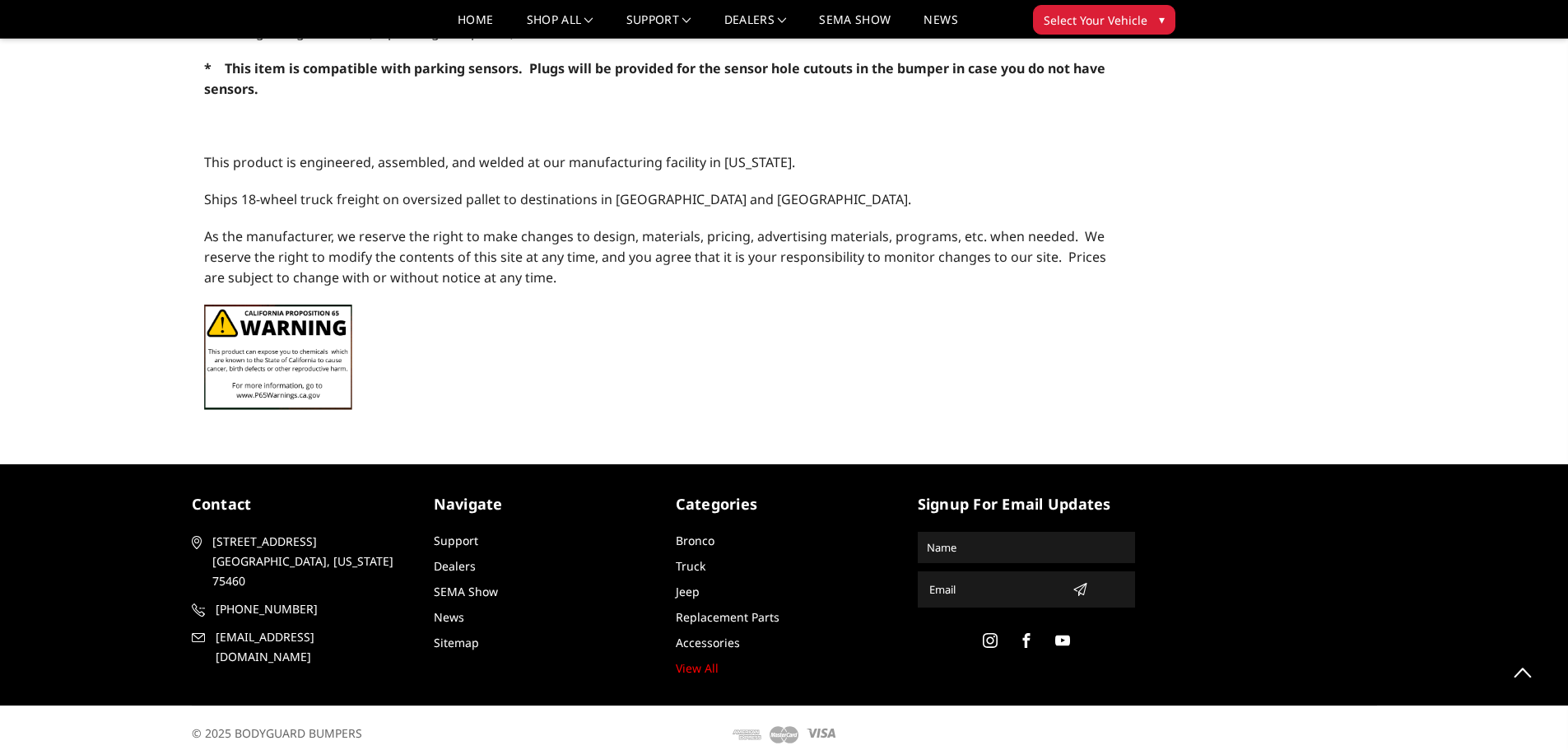
scroll to position [1800, 0]
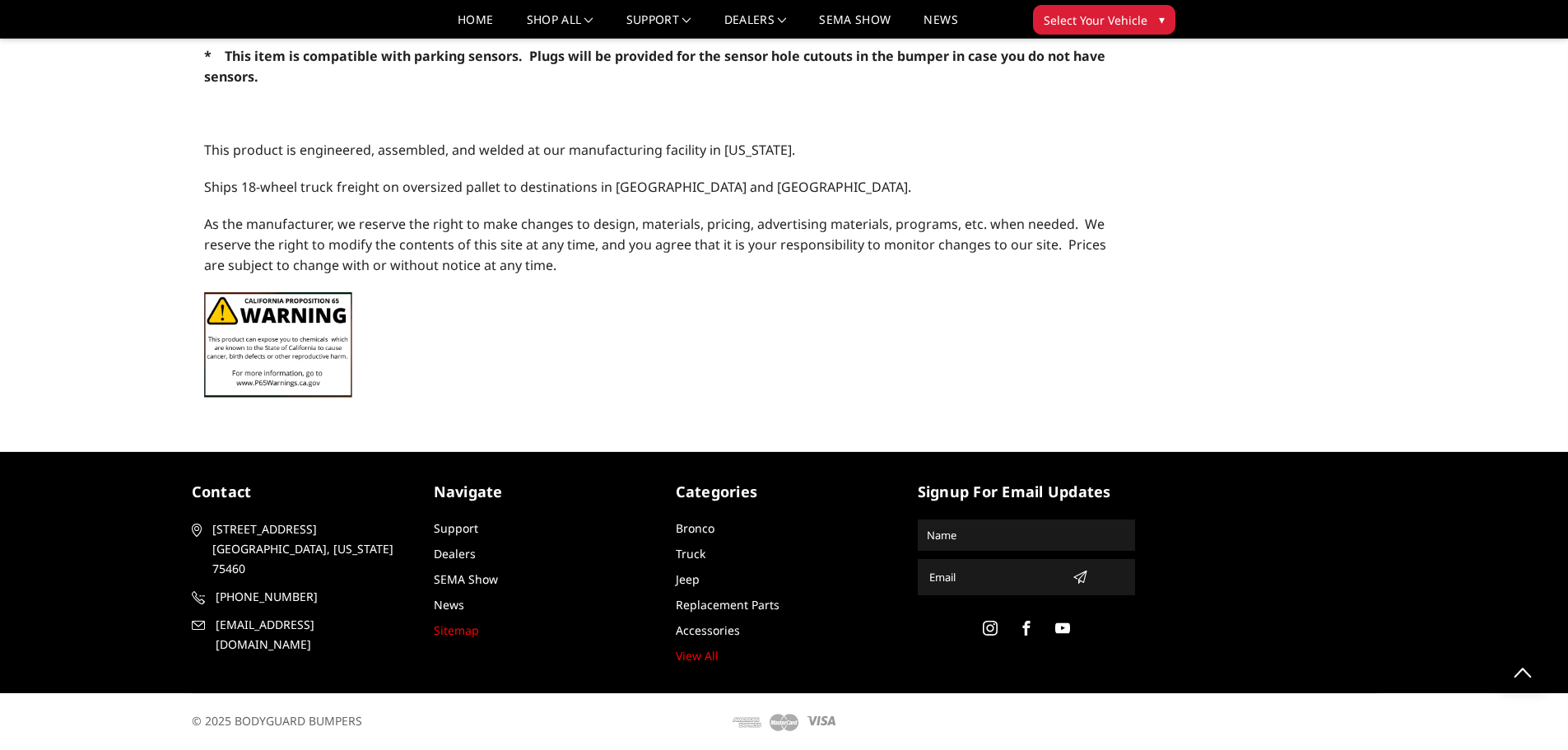
click at [472, 629] on link "Sitemap" at bounding box center [456, 630] width 45 height 16
